Goal: Information Seeking & Learning: Learn about a topic

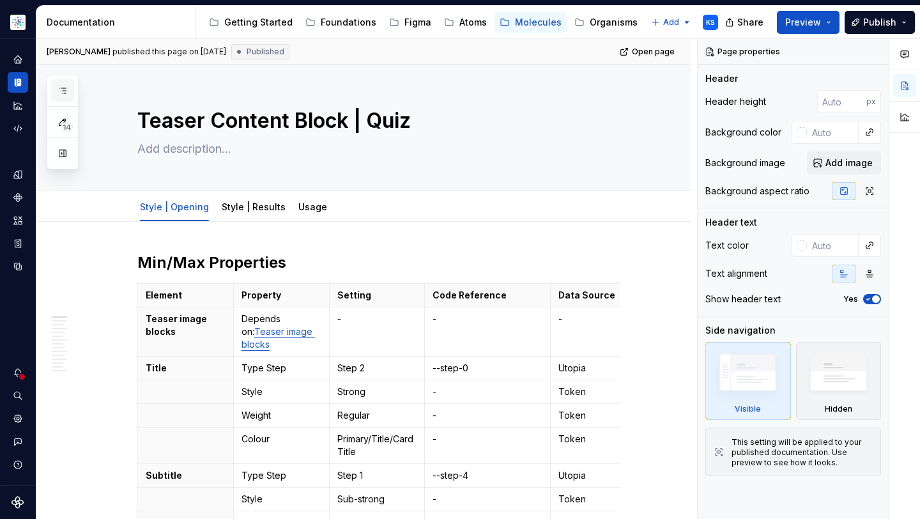
click at [69, 90] on button "button" at bounding box center [62, 90] width 23 height 23
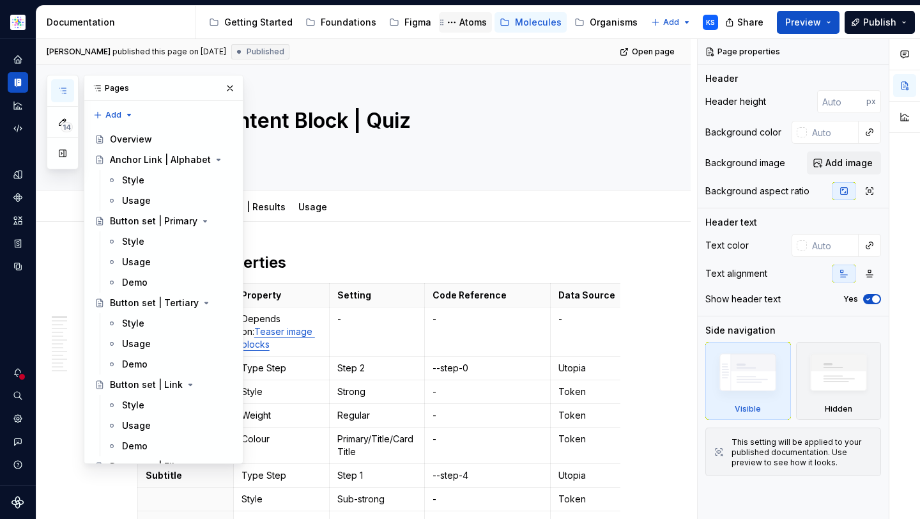
click at [473, 19] on div "Atoms" at bounding box center [472, 22] width 27 height 13
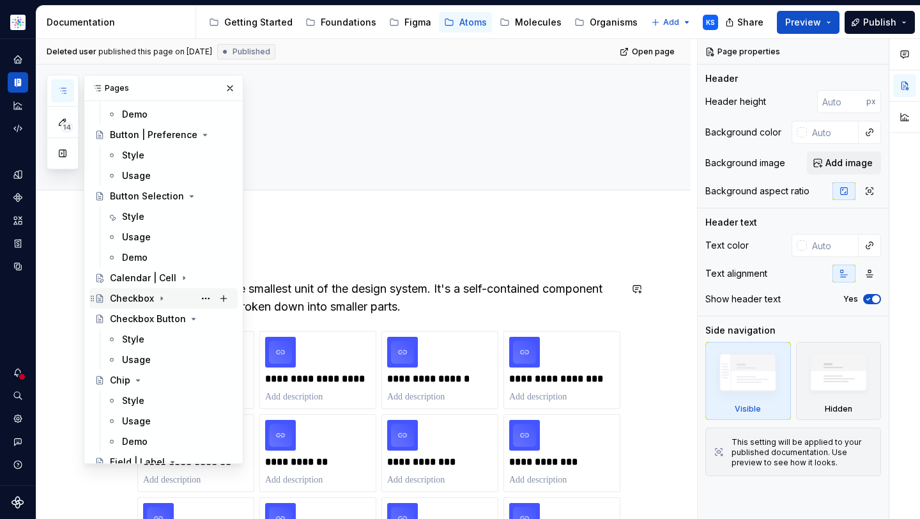
scroll to position [986, 0]
click at [183, 277] on icon "Page tree" at bounding box center [183, 277] width 1 height 3
click at [158, 297] on div "Style" at bounding box center [177, 298] width 110 height 18
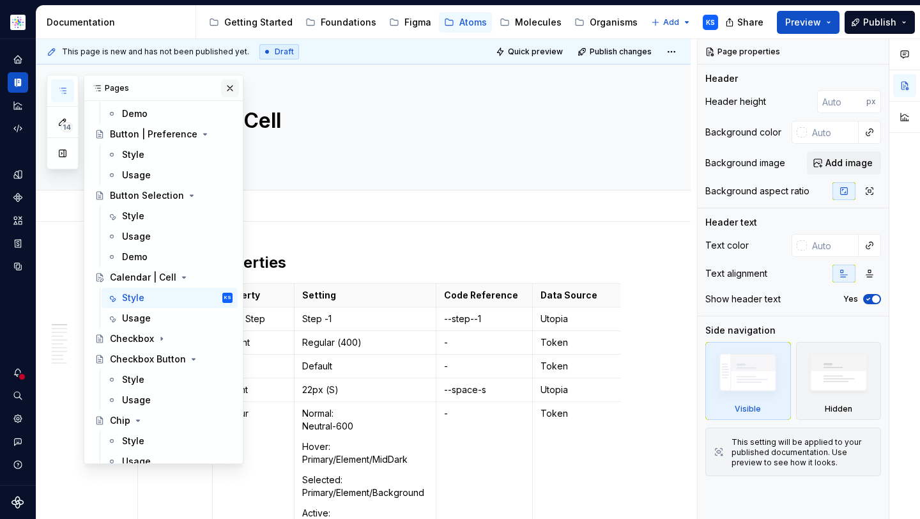
click at [228, 90] on button "button" at bounding box center [230, 88] width 18 height 18
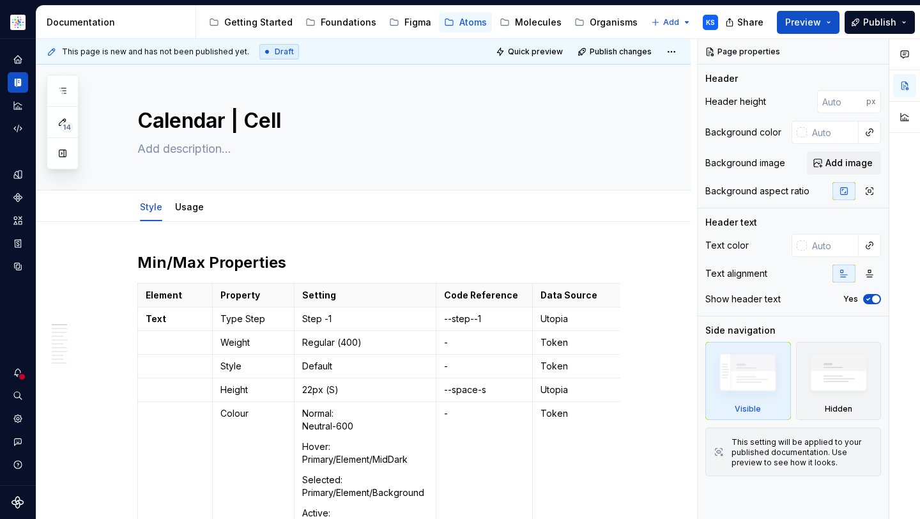
type textarea "*"
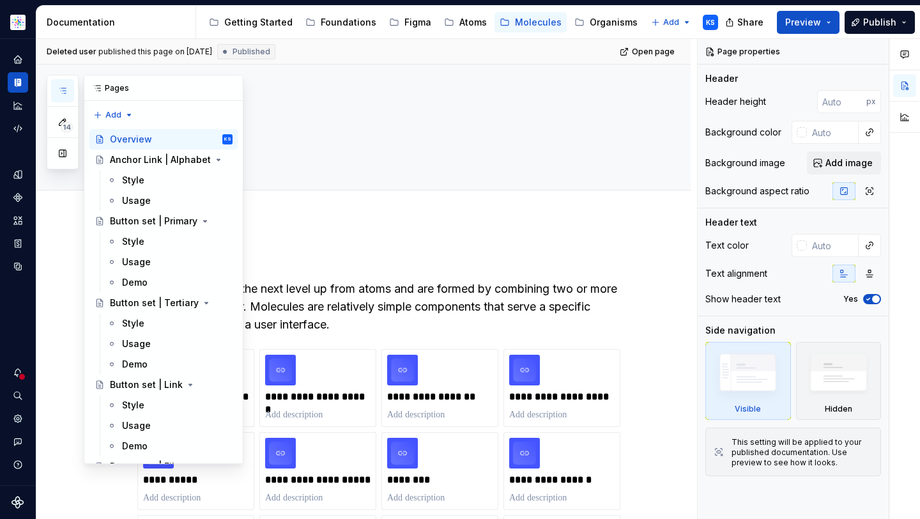
click at [56, 89] on button "button" at bounding box center [62, 90] width 23 height 23
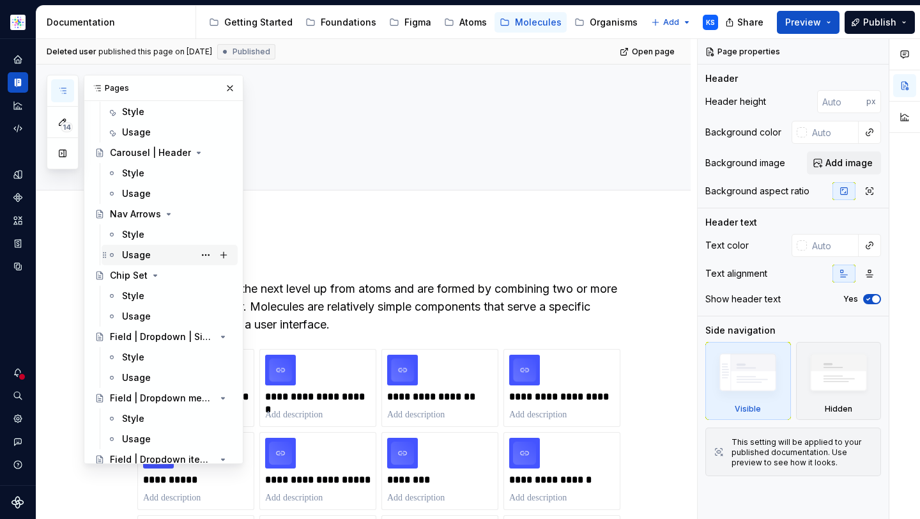
scroll to position [763, 0]
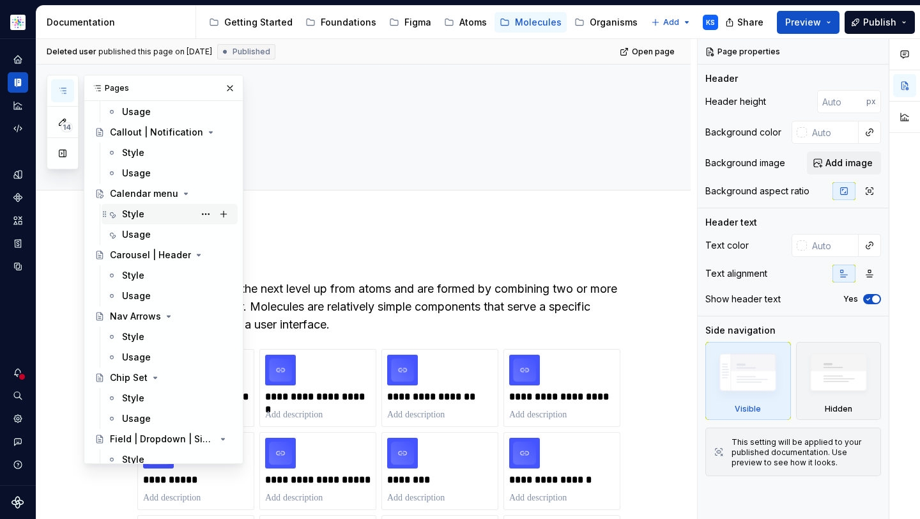
click at [154, 211] on div "Style" at bounding box center [177, 214] width 110 height 18
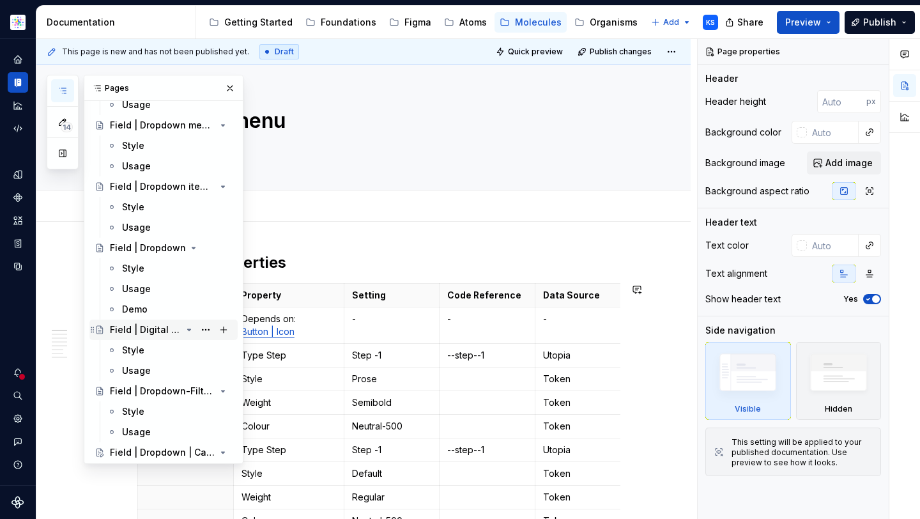
scroll to position [1372, 0]
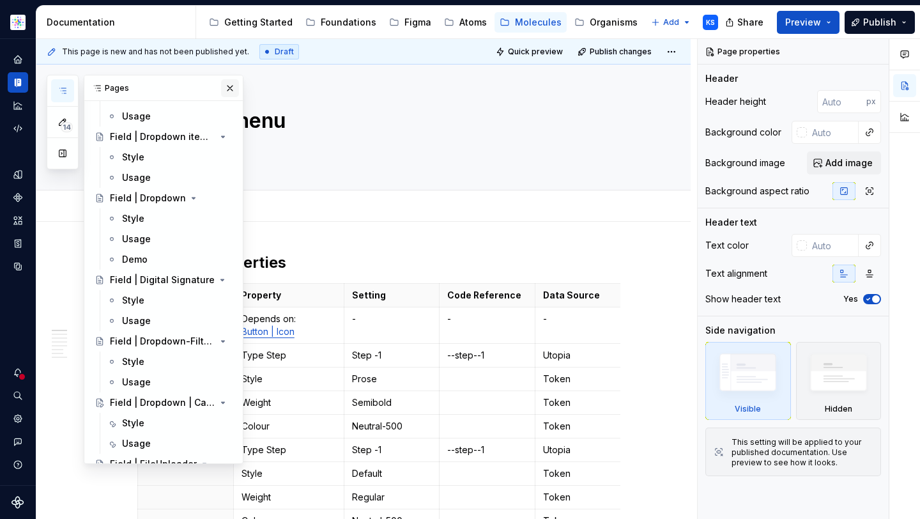
click at [221, 87] on button "button" at bounding box center [230, 88] width 18 height 18
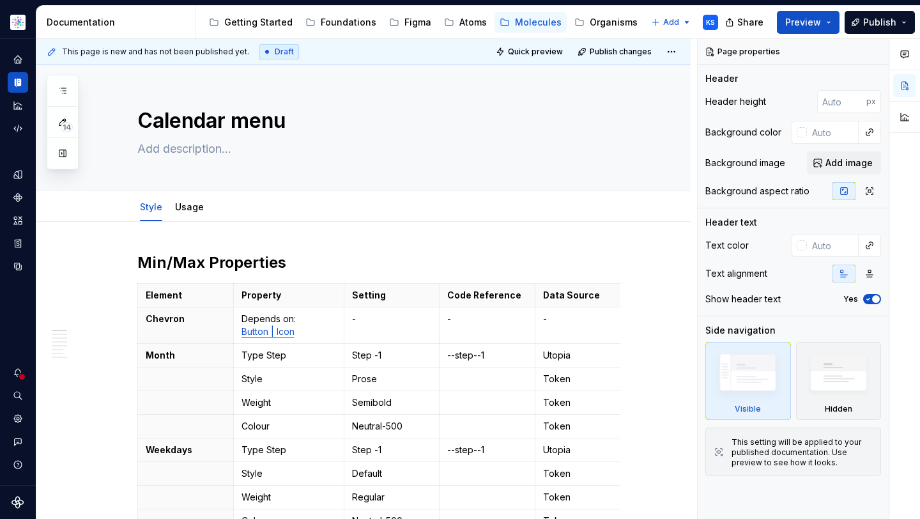
type textarea "*"
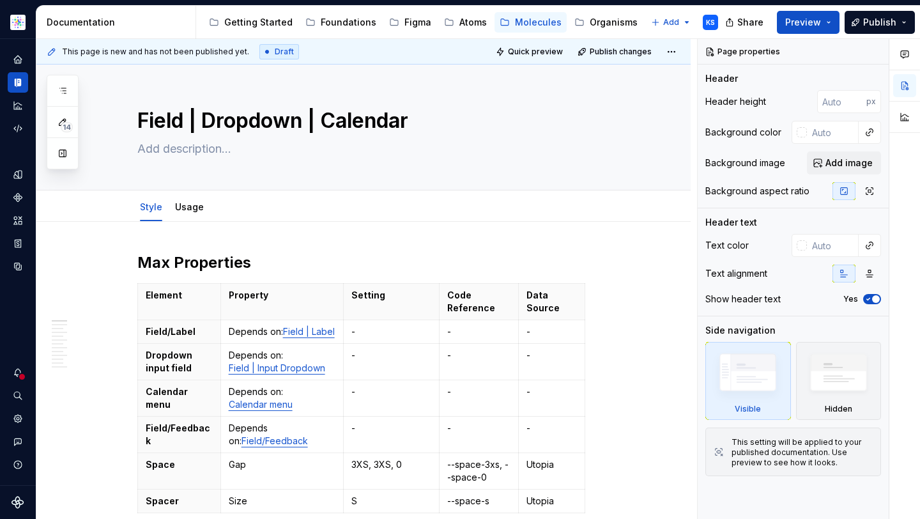
type textarea "*"
